Goal: Information Seeking & Learning: Learn about a topic

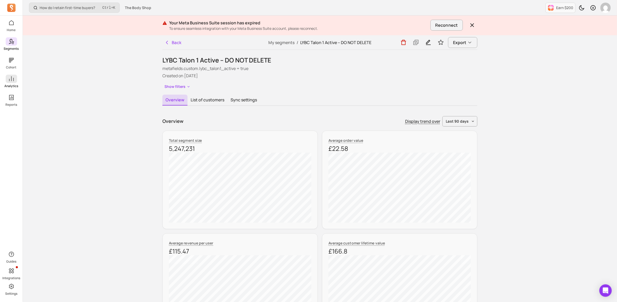
click at [11, 81] on icon at bounding box center [11, 79] width 6 height 6
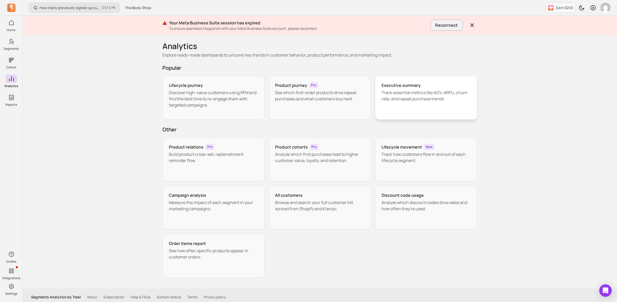
click at [423, 90] on p "Track essential metrics like AOV, ARPU, churn rate, and repeat purchase trends." at bounding box center [425, 95] width 89 height 12
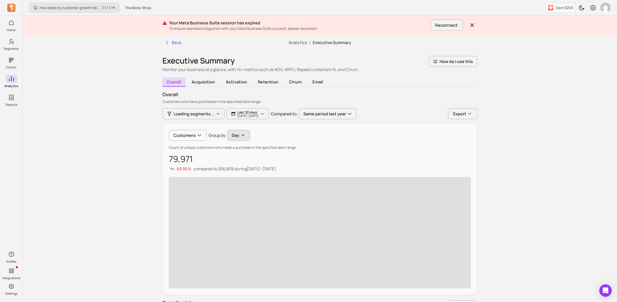
click at [243, 134] on icon "button" at bounding box center [242, 135] width 5 height 5
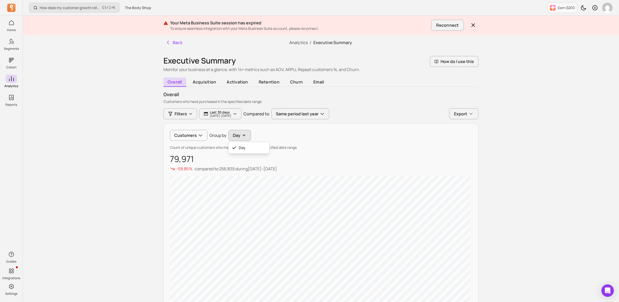
click at [239, 134] on button "Day" at bounding box center [239, 135] width 23 height 11
click at [243, 134] on icon "button" at bounding box center [242, 135] width 5 height 5
click at [190, 135] on div "Customers Group by Day Day" at bounding box center [321, 135] width 302 height 11
click at [237, 136] on button "Day" at bounding box center [238, 135] width 23 height 11
click at [236, 149] on div "Day" at bounding box center [248, 147] width 41 height 9
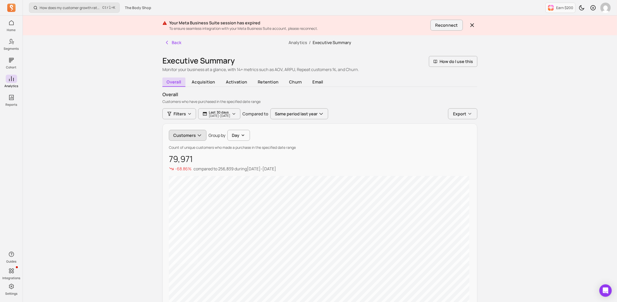
click at [198, 132] on button "Customers" at bounding box center [188, 135] width 38 height 11
click at [195, 147] on span "Customers" at bounding box center [192, 148] width 25 height 6
click at [232, 135] on button "Day" at bounding box center [238, 135] width 23 height 11
click at [247, 144] on div "Day" at bounding box center [248, 147] width 41 height 9
click at [230, 117] on p "[DATE] - [DATE]" at bounding box center [219, 115] width 21 height 3
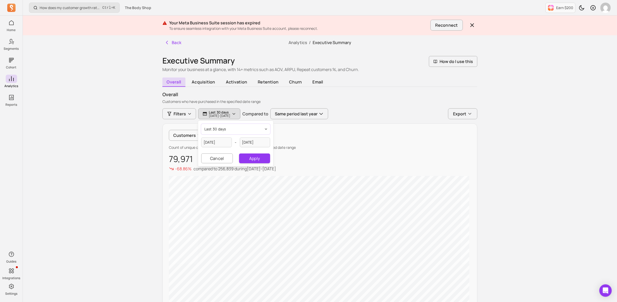
click at [247, 128] on button "last 30 days" at bounding box center [235, 129] width 69 height 10
click at [229, 168] on span "last 365 days" at bounding box center [225, 168] width 23 height 5
type input "[DATE]"
click at [252, 158] on button "Apply" at bounding box center [254, 158] width 31 height 10
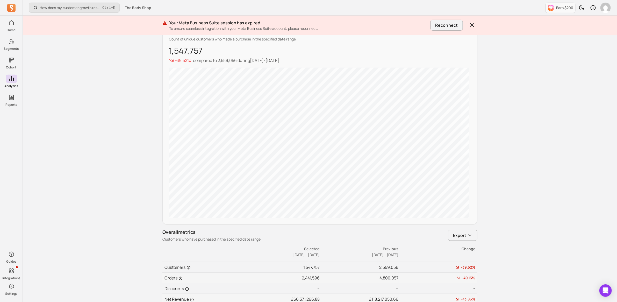
scroll to position [188, 0]
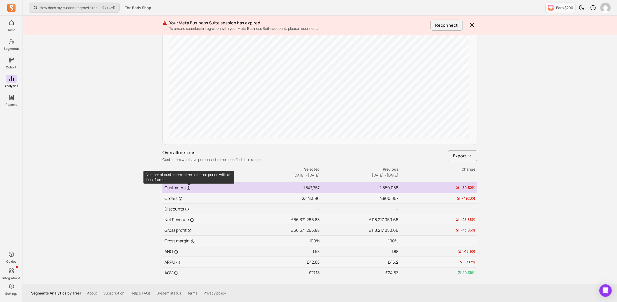
click at [187, 186] on icon at bounding box center [188, 188] width 4 height 4
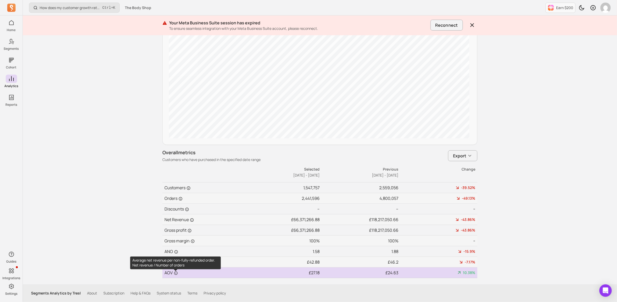
click at [176, 273] on icon at bounding box center [176, 273] width 4 height 4
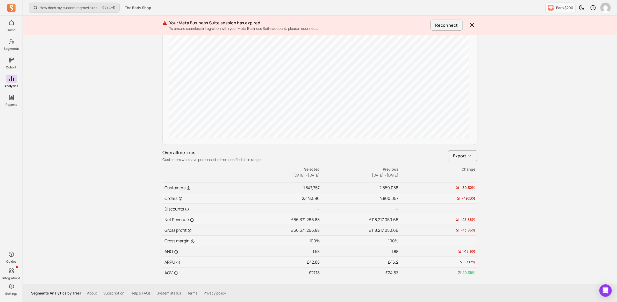
click at [145, 263] on div "How does my customer growth rate compare to similar stores? Ctrl + K The Body S…" at bounding box center [320, 56] width 594 height 489
click at [118, 228] on div "How does my customer growth rate compare to similar stores? Ctrl + K The Body S…" at bounding box center [320, 56] width 594 height 489
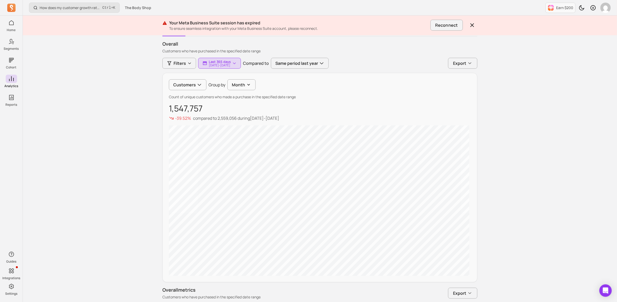
scroll to position [0, 0]
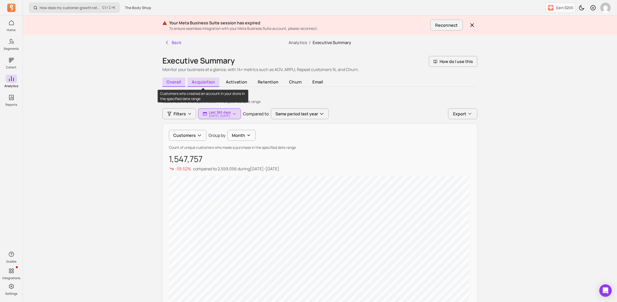
click at [205, 83] on span "acquisition" at bounding box center [203, 81] width 32 height 9
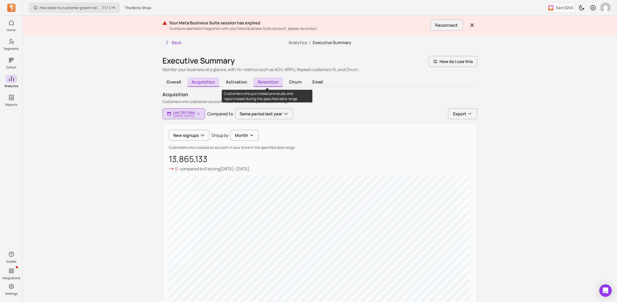
click at [271, 80] on span "retention" at bounding box center [267, 81] width 29 height 9
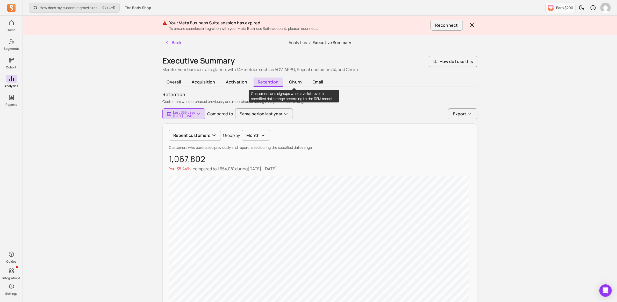
drag, startPoint x: 300, startPoint y: 79, endPoint x: 493, endPoint y: 114, distance: 196.1
click at [300, 79] on span "churn" at bounding box center [295, 81] width 21 height 9
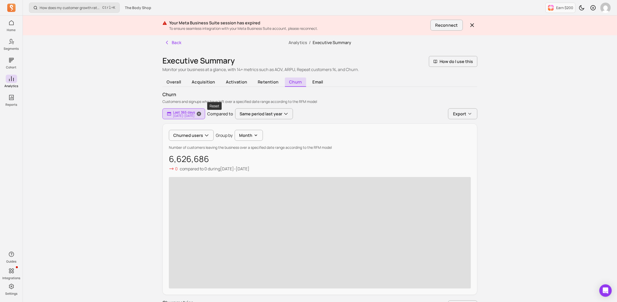
click at [201, 112] on icon "button" at bounding box center [198, 113] width 5 height 5
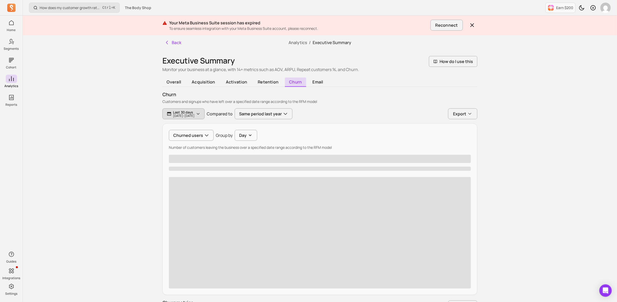
click at [179, 112] on p "Last 30 days" at bounding box center [183, 112] width 21 height 4
click at [215, 159] on button "Apply" at bounding box center [218, 158] width 31 height 10
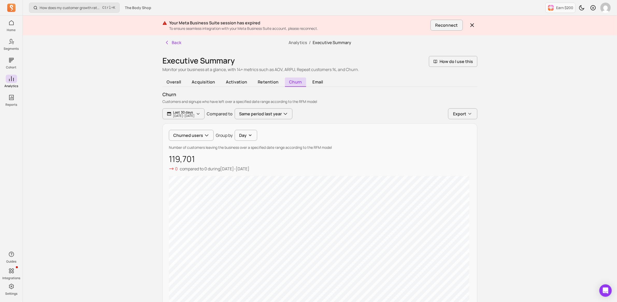
click at [90, 189] on div "How does my customer growth rate compare to similar stores? Ctrl + K The Body S…" at bounding box center [320, 207] width 594 height 415
